Goal: Task Accomplishment & Management: Manage account settings

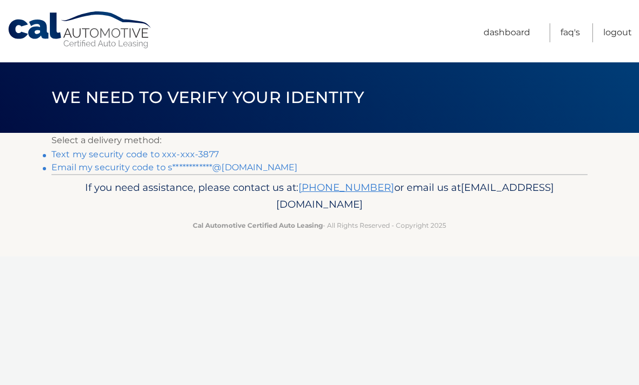
click at [197, 156] on link "Text my security code to xxx-xxx-3877" at bounding box center [134, 154] width 167 height 10
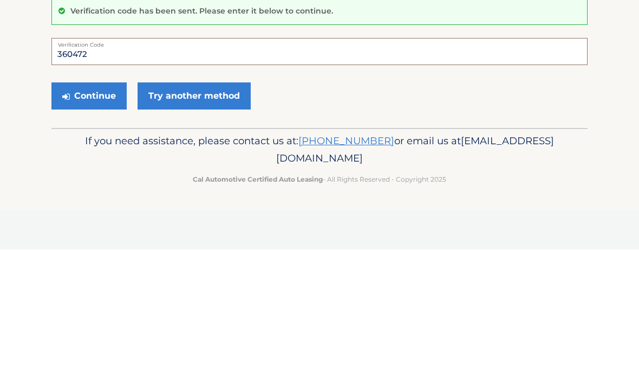
type input "360472"
click at [95, 218] on button "Continue" at bounding box center [88, 231] width 75 height 27
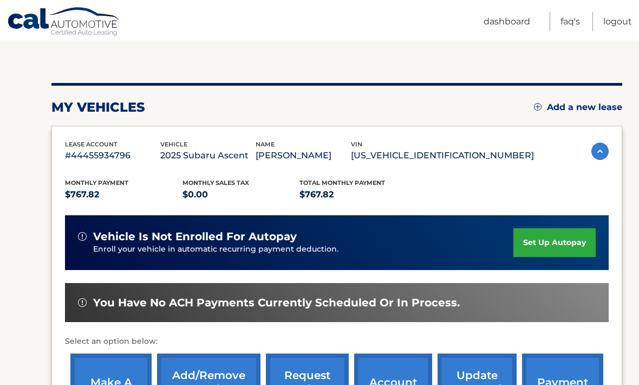
scroll to position [99, 0]
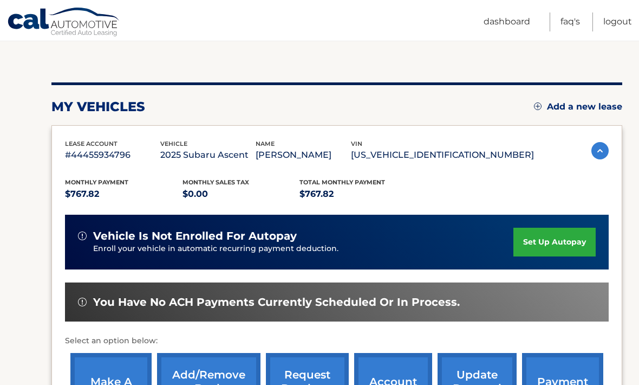
click at [112, 381] on link "make a payment" at bounding box center [110, 388] width 81 height 71
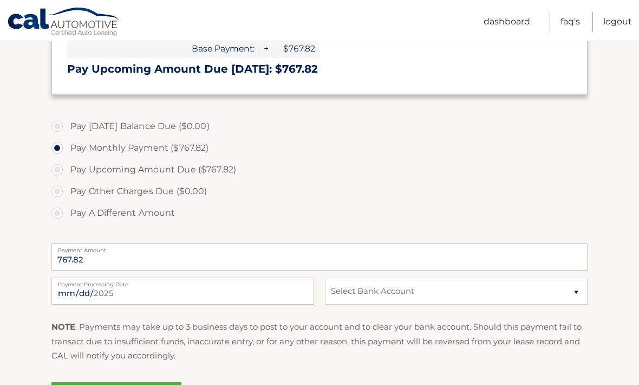
scroll to position [262, 0]
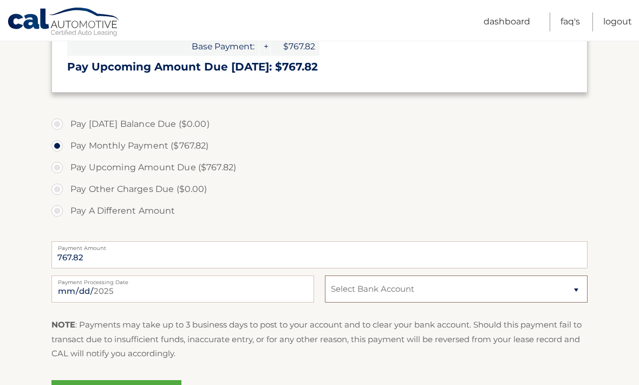
click at [580, 290] on select "Select Bank Account Checking TEACHERS FCU *****4013 Checking TEACHERS FCU *****…" at bounding box center [456, 288] width 263 height 27
select select "N2MxYzEyYmEtNTM2Zi00Y2VmLTg2YTktZWFiMDRhYjE4ZTJi"
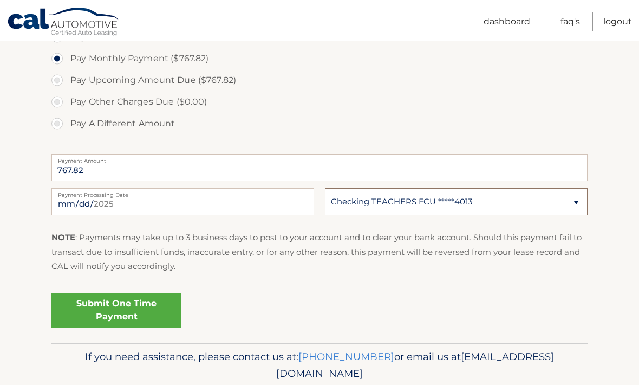
scroll to position [351, 0]
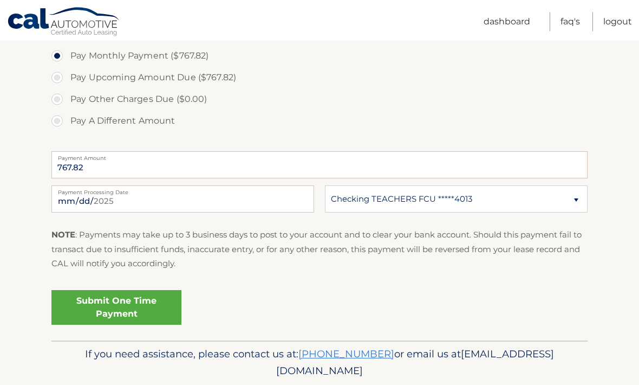
click at [124, 313] on link "Submit One Time Payment" at bounding box center [116, 307] width 130 height 35
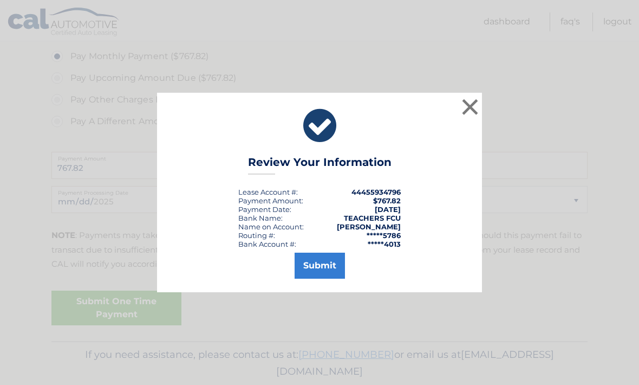
click at [321, 278] on button "Submit" at bounding box center [320, 265] width 50 height 26
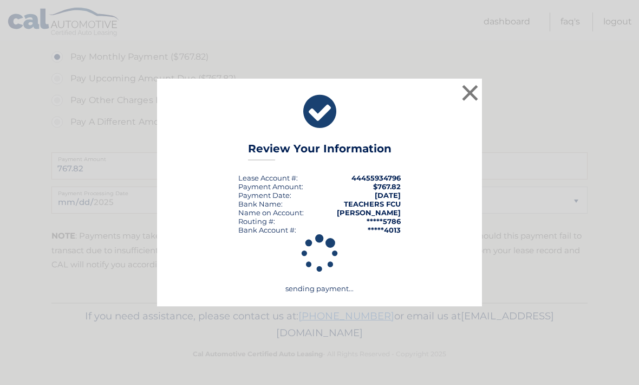
scroll to position [312, 0]
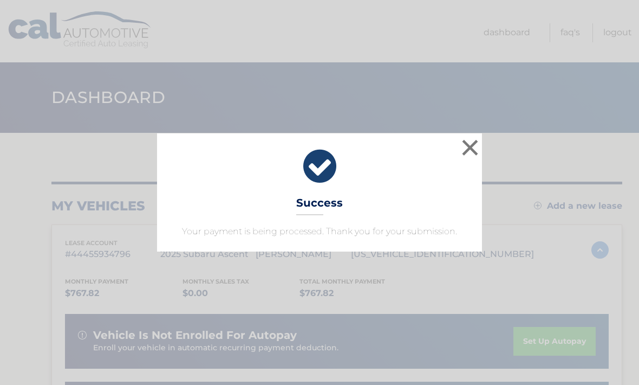
click at [472, 149] on button "×" at bounding box center [470, 147] width 22 height 22
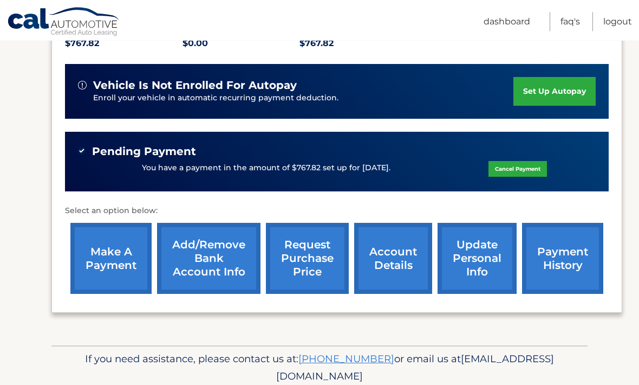
scroll to position [250, 0]
click at [552, 87] on link "set up autopay" at bounding box center [554, 91] width 82 height 29
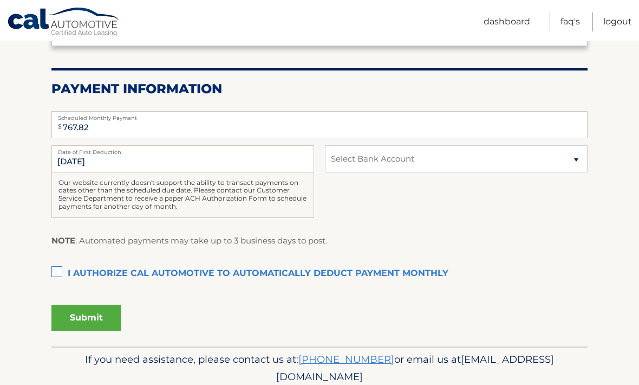
scroll to position [198, 0]
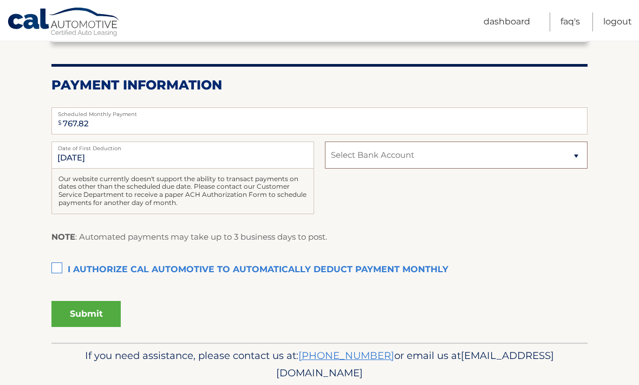
click at [578, 152] on select "Select Bank Account Checking TEACHERS FCU *****4013 Checking TEACHERS FCU *****…" at bounding box center [456, 154] width 263 height 27
select select "N2MxYzEyYmEtNTM2Zi00Y2VmLTg2YTktZWFiMDRhYjE4ZTJi"
click at [56, 271] on label "I authorize cal automotive to automatically deduct payment monthly This checkbo…" at bounding box center [319, 270] width 536 height 22
click at [0, 0] on input "I authorize cal automotive to automatically deduct payment monthly This checkbo…" at bounding box center [0, 0] width 0 height 0
click at [59, 270] on label "I authorize cal automotive to automatically deduct payment monthly This checkbo…" at bounding box center [319, 270] width 536 height 22
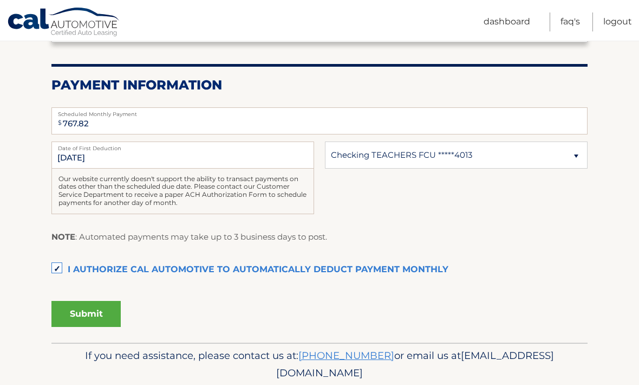
click at [0, 0] on input "I authorize cal automotive to automatically deduct payment monthly This checkbo…" at bounding box center [0, 0] width 0 height 0
